Goal: Information Seeking & Learning: Learn about a topic

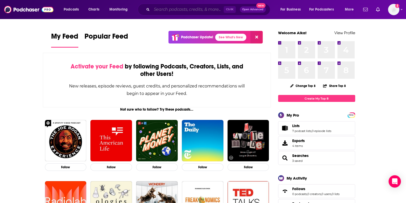
click at [185, 9] on input "Search podcasts, credits, & more..." at bounding box center [188, 9] width 72 height 8
paste input "Women Governance Trailblazers"
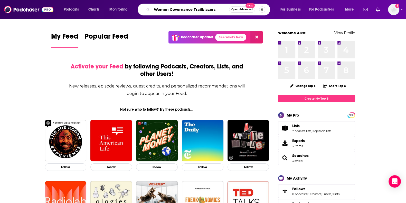
type input "Women Governance Trailblazers"
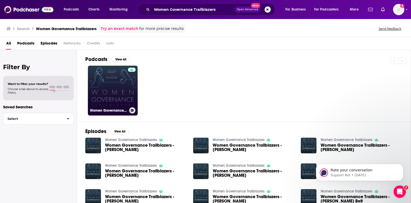
click at [132, 95] on div at bounding box center [132, 88] width 8 height 40
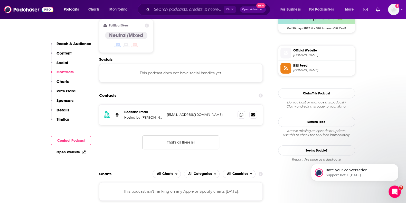
scroll to position [404, 0]
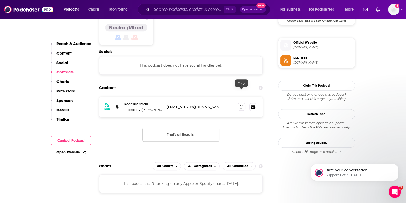
click at [241, 104] on icon at bounding box center [241, 106] width 4 height 4
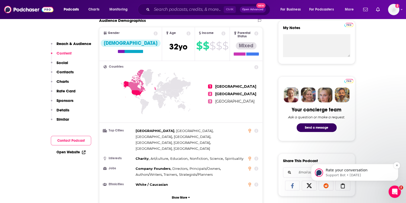
scroll to position [186, 0]
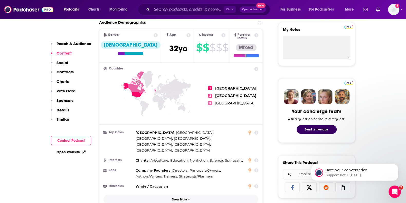
click at [166, 194] on button "Show More" at bounding box center [180, 198] width 155 height 9
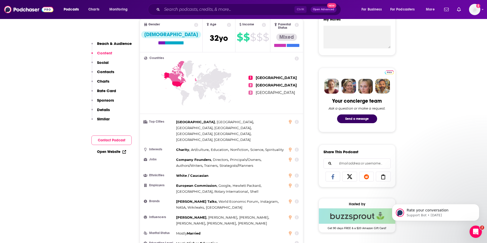
scroll to position [197, 0]
